Goal: Information Seeking & Learning: Learn about a topic

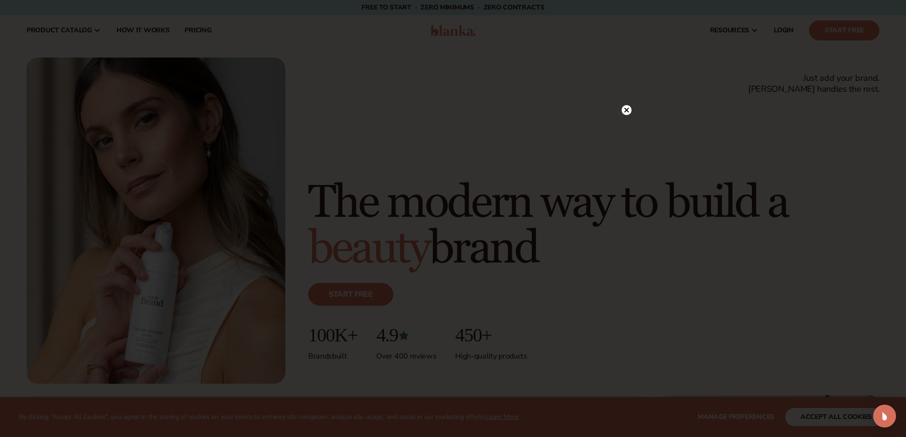
click at [627, 109] on circle at bounding box center [627, 110] width 10 height 10
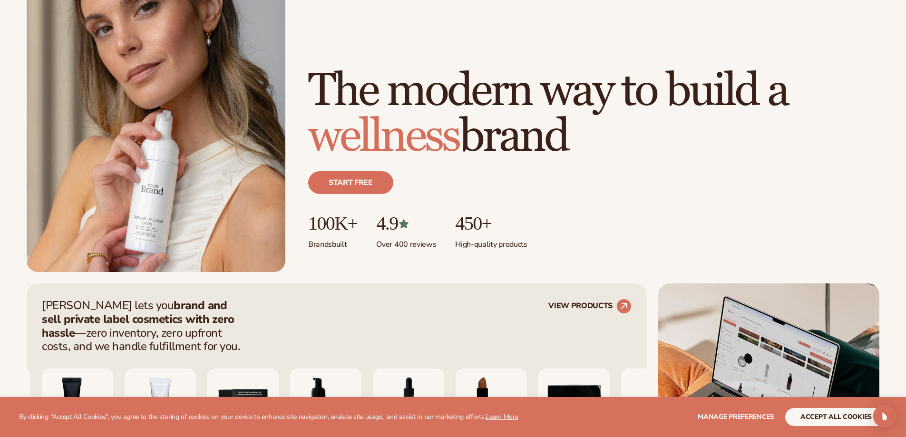
scroll to position [143, 0]
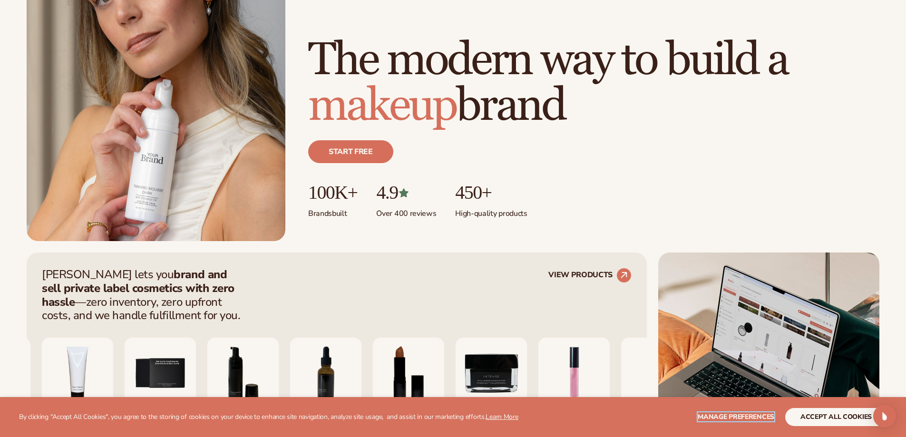
click at [702, 417] on span "Manage preferences" at bounding box center [736, 417] width 77 height 9
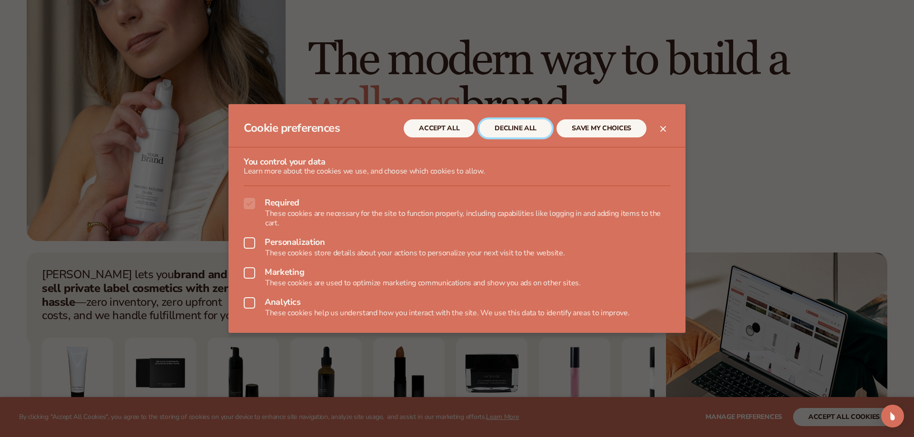
click at [512, 129] on button "DECLINE ALL" at bounding box center [515, 128] width 72 height 18
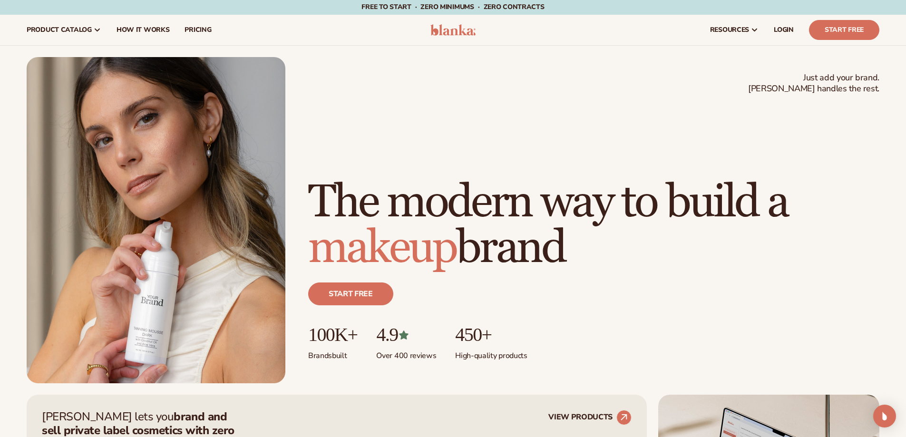
scroll to position [0, 0]
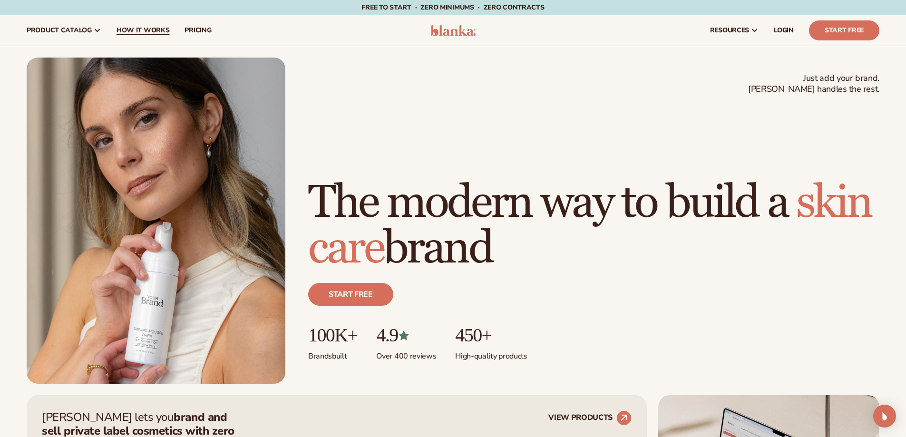
click at [141, 33] on span "How It Works" at bounding box center [143, 31] width 53 height 8
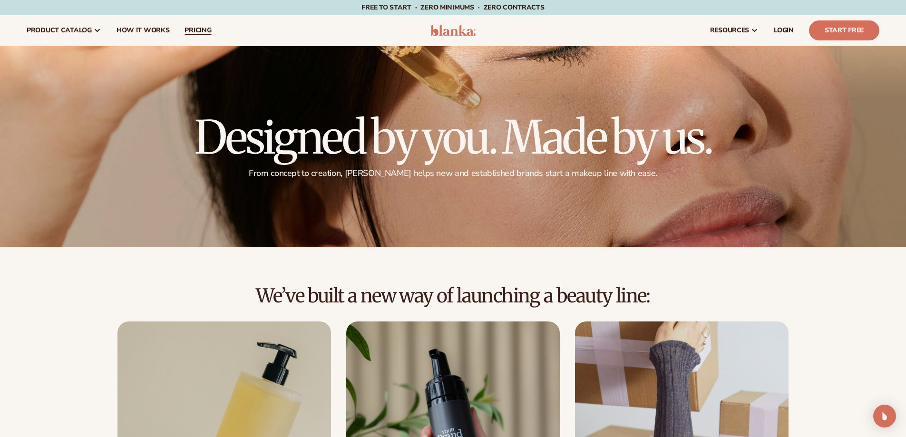
click at [195, 30] on span "pricing" at bounding box center [198, 31] width 27 height 8
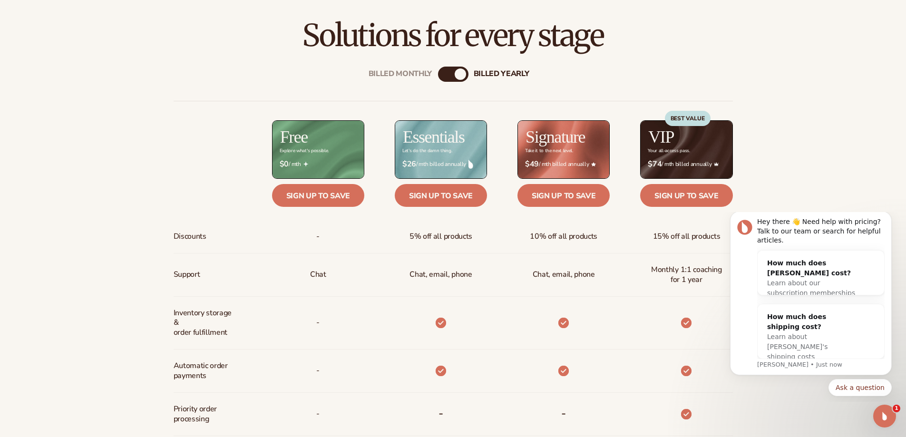
scroll to position [381, 0]
click at [890, 219] on button "Dismiss notification" at bounding box center [889, 214] width 12 height 12
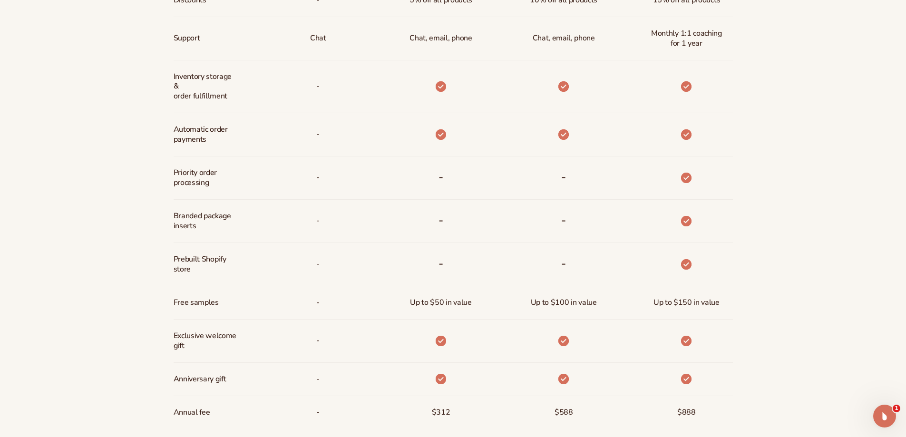
scroll to position [619, 0]
